Goal: Information Seeking & Learning: Learn about a topic

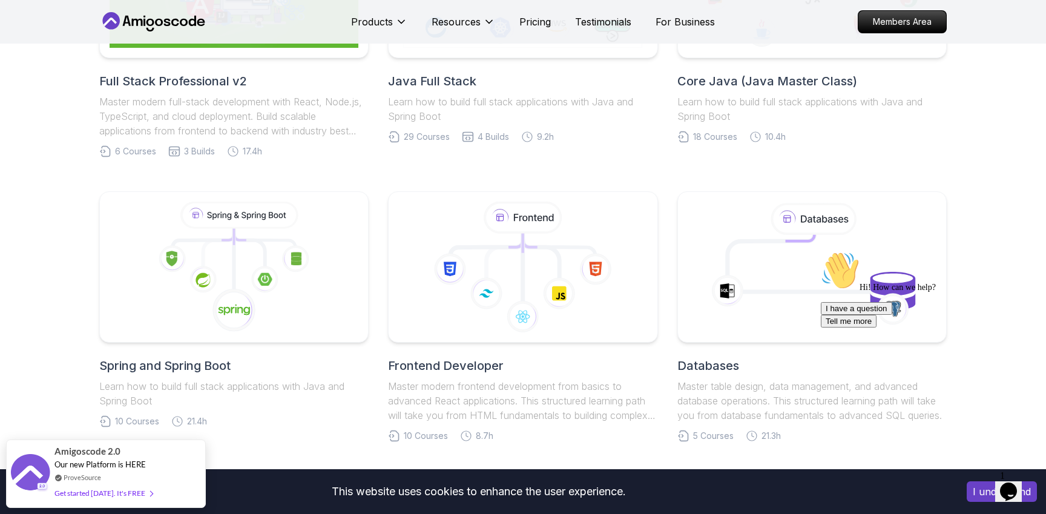
scroll to position [426, 0]
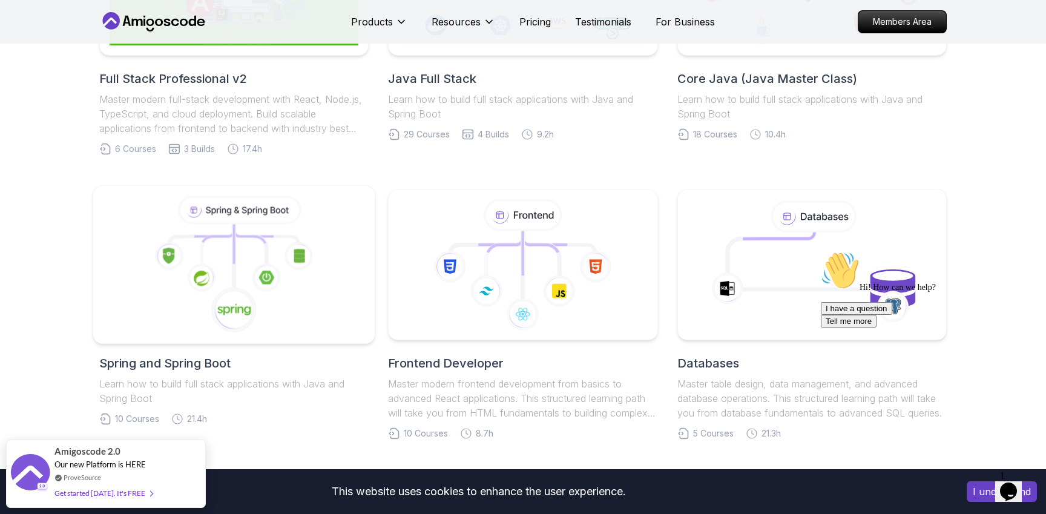
click at [174, 325] on icon at bounding box center [235, 264] width 262 height 137
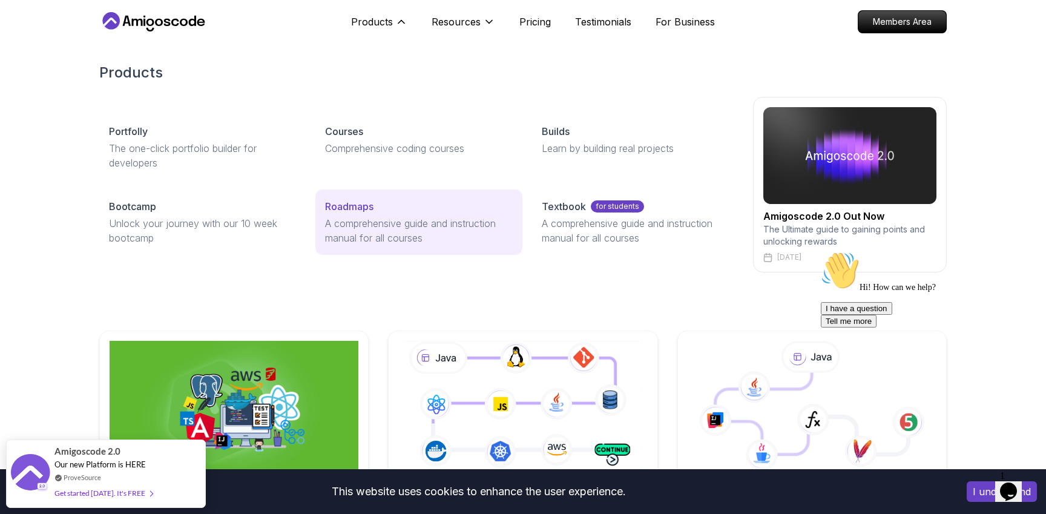
click at [360, 225] on p "A comprehensive guide and instruction manual for all courses" at bounding box center [418, 230] width 187 height 29
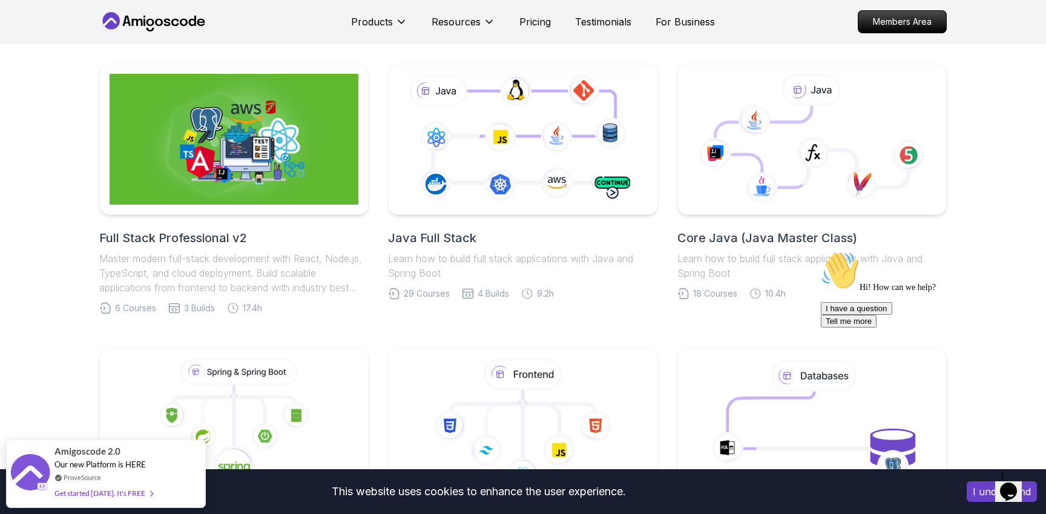
scroll to position [318, 0]
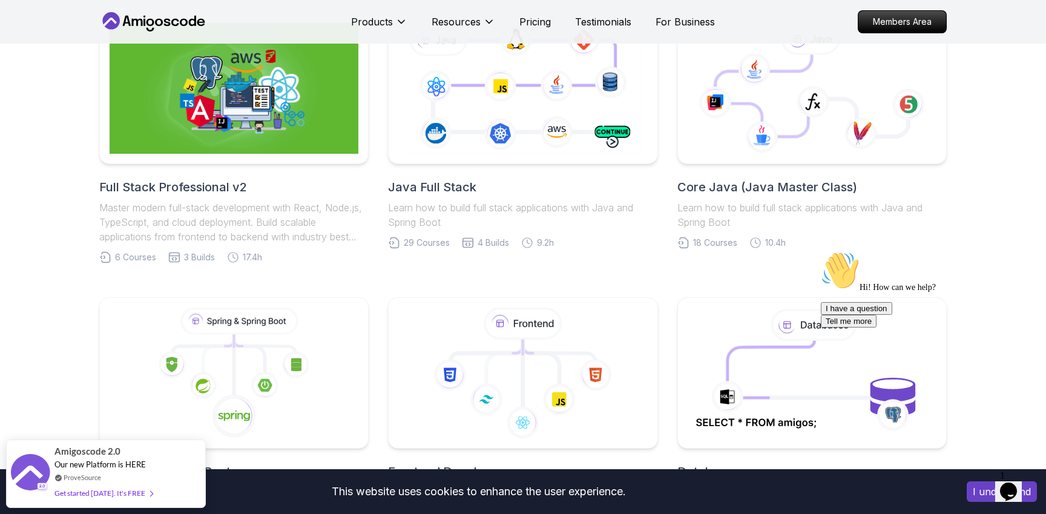
click at [777, 191] on h2 "Core Java (Java Master Class)" at bounding box center [812, 187] width 269 height 17
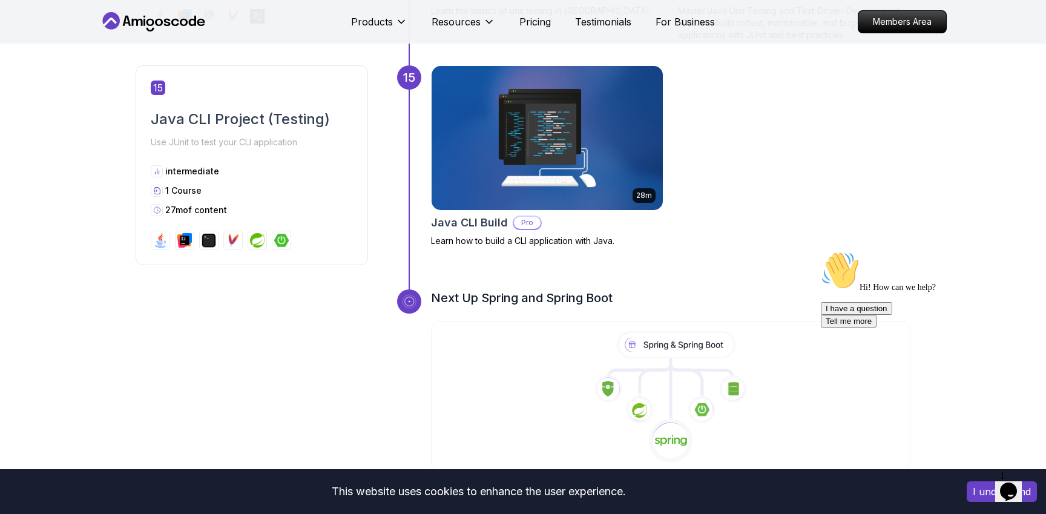
scroll to position [4112, 0]
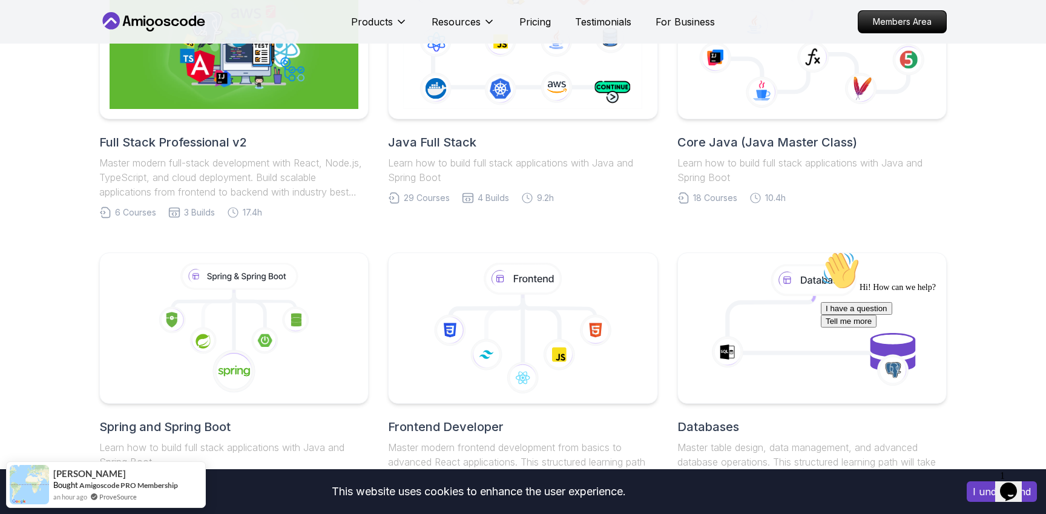
scroll to position [322, 0]
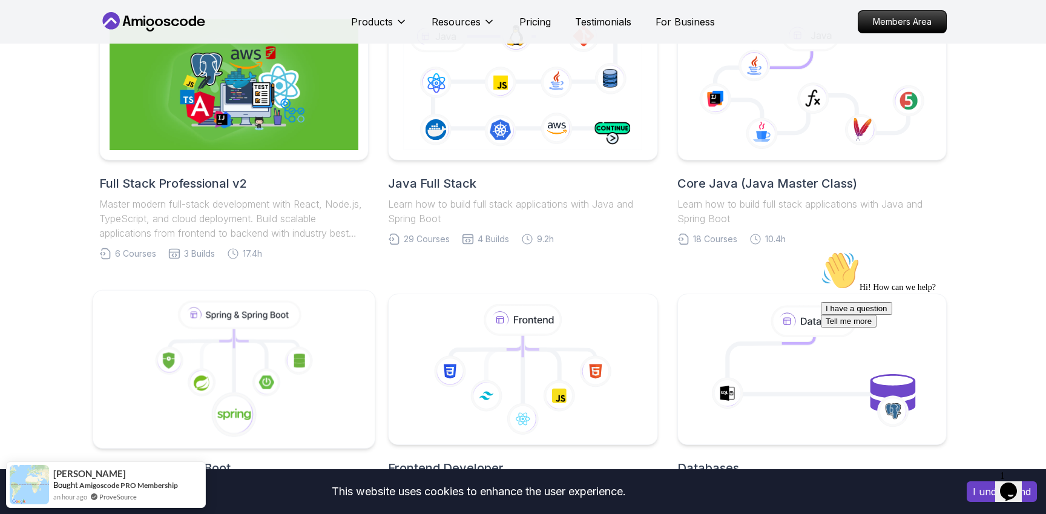
click at [179, 366] on icon at bounding box center [169, 360] width 28 height 28
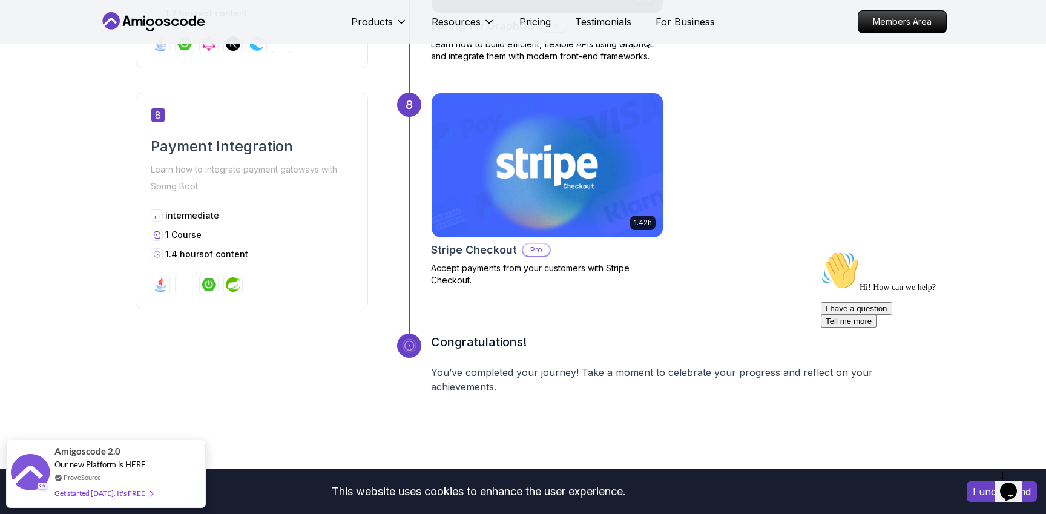
scroll to position [2181, 0]
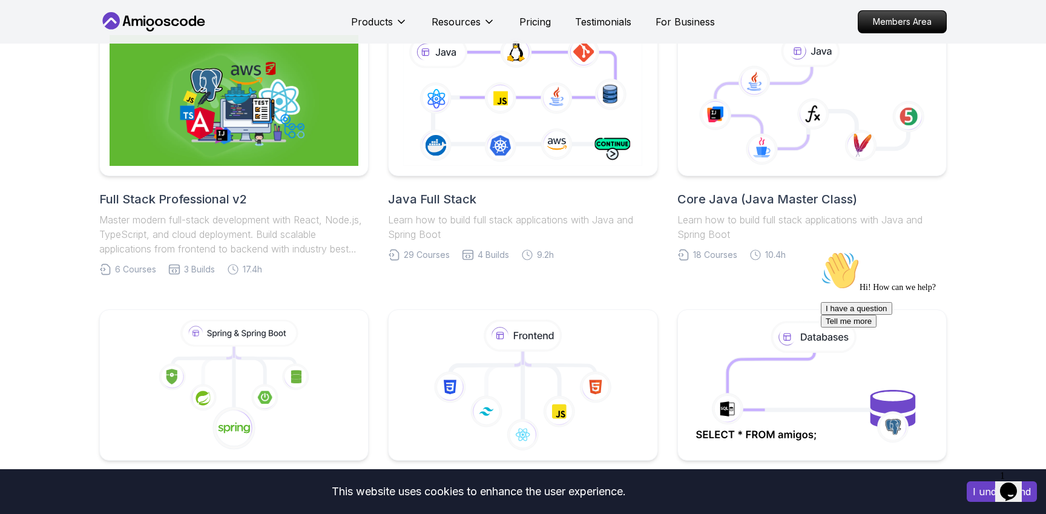
scroll to position [265, 0]
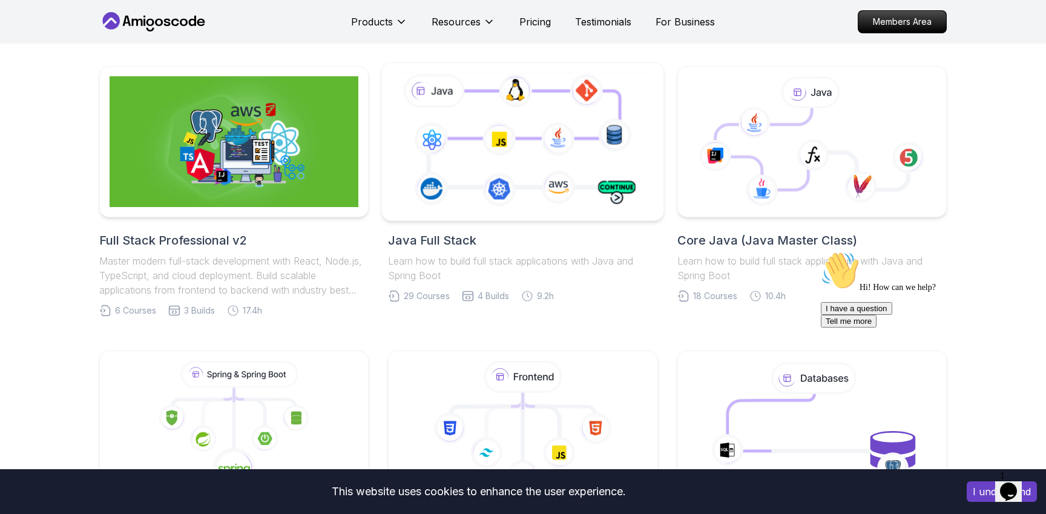
click at [580, 185] on icon at bounding box center [523, 141] width 256 height 142
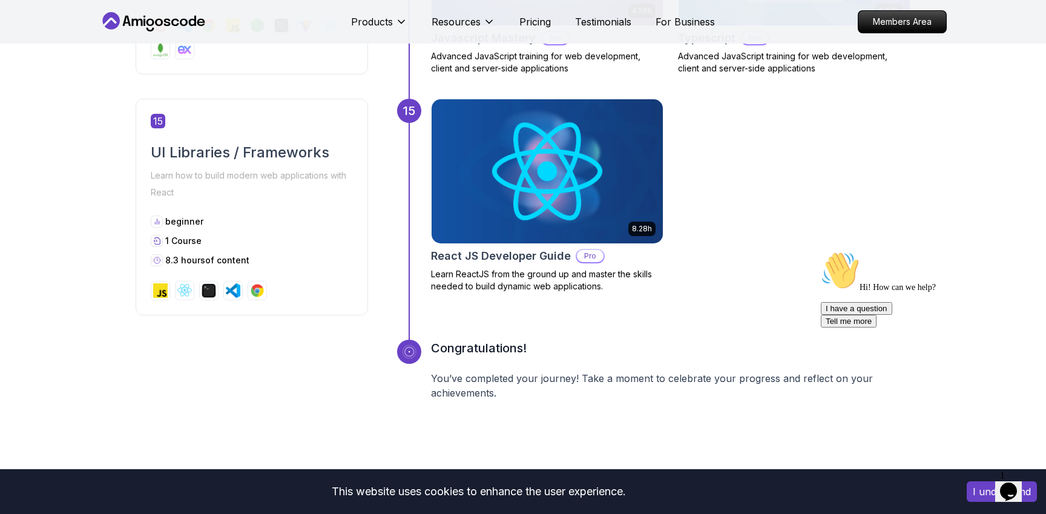
scroll to position [5091, 0]
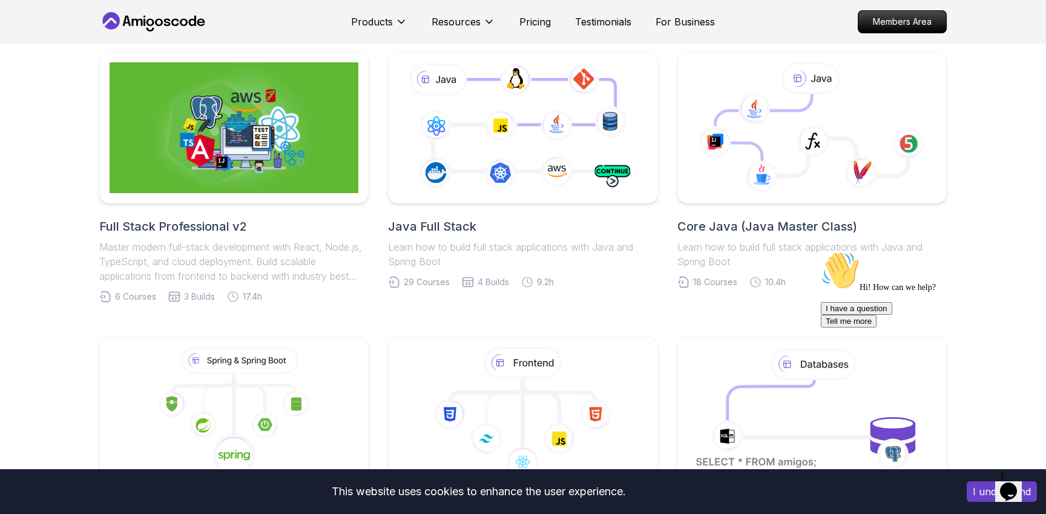
scroll to position [265, 0]
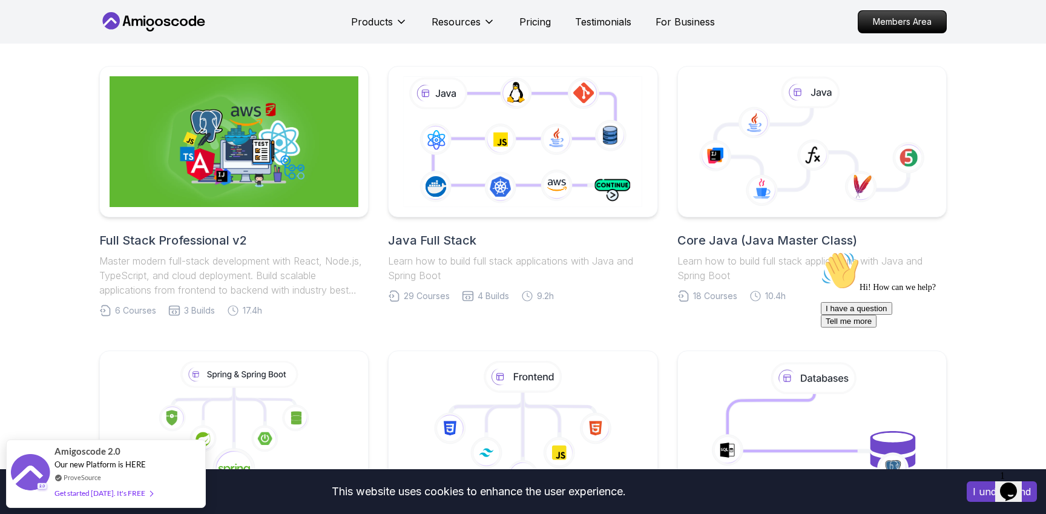
click at [42, 360] on div "Full Stack Professional v2 Master modern full-stack development with React, Nod…" at bounding box center [523, 476] width 1046 height 936
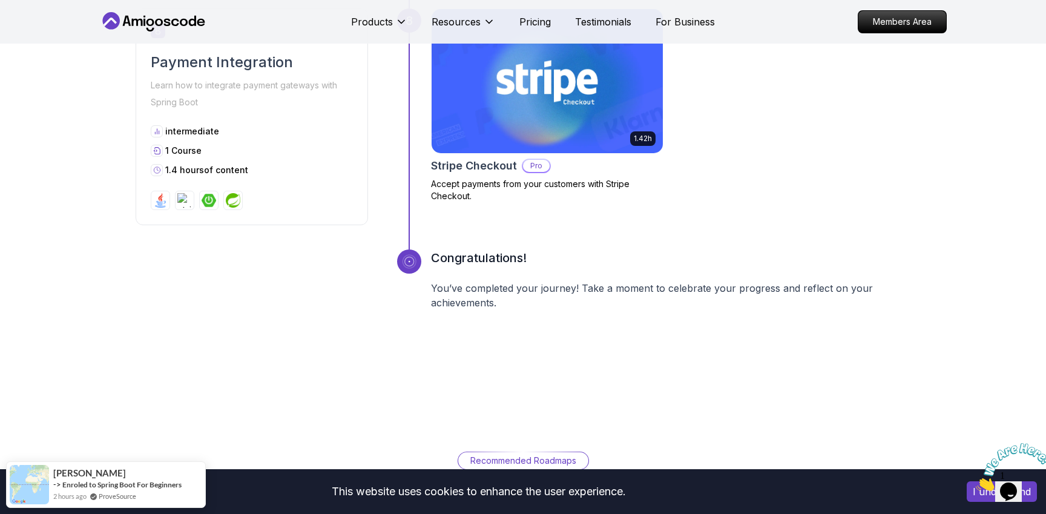
scroll to position [2312, 0]
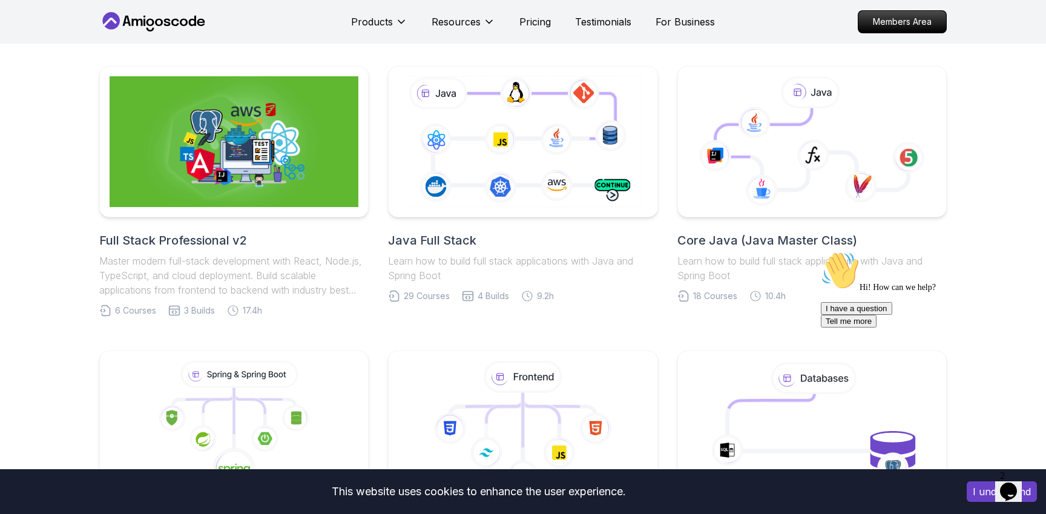
click at [27, 258] on div "Full Stack Professional v2 Master modern full-stack development with React, Nod…" at bounding box center [523, 476] width 1046 height 936
